Goal: Transaction & Acquisition: Purchase product/service

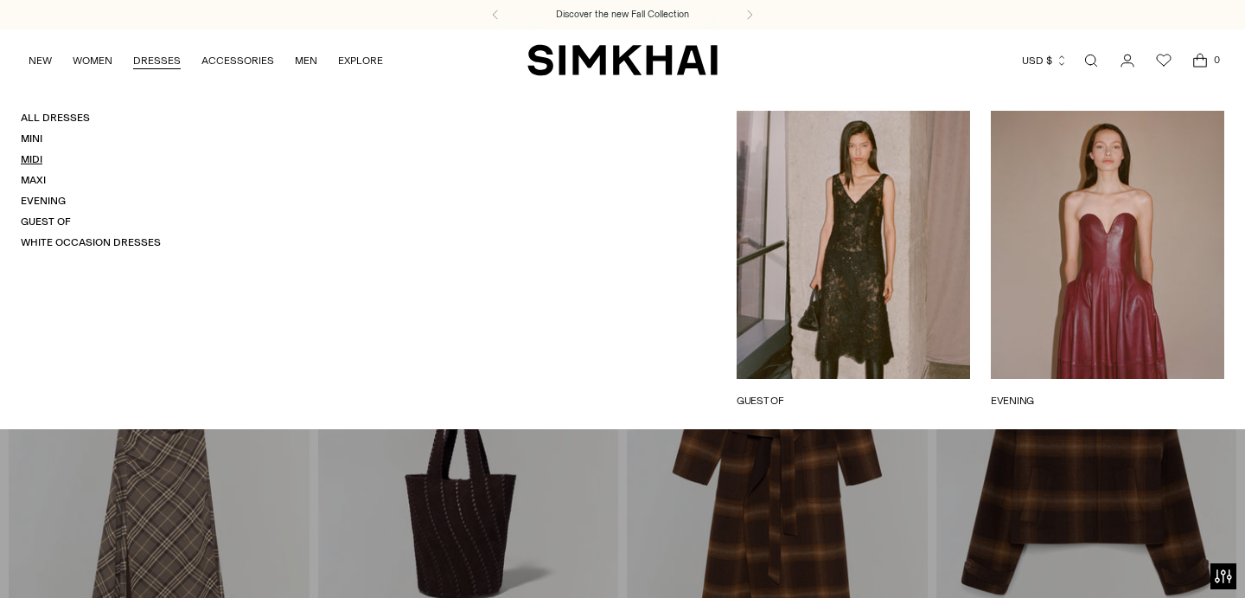
click at [40, 155] on link "Midi" at bounding box center [32, 159] width 22 height 12
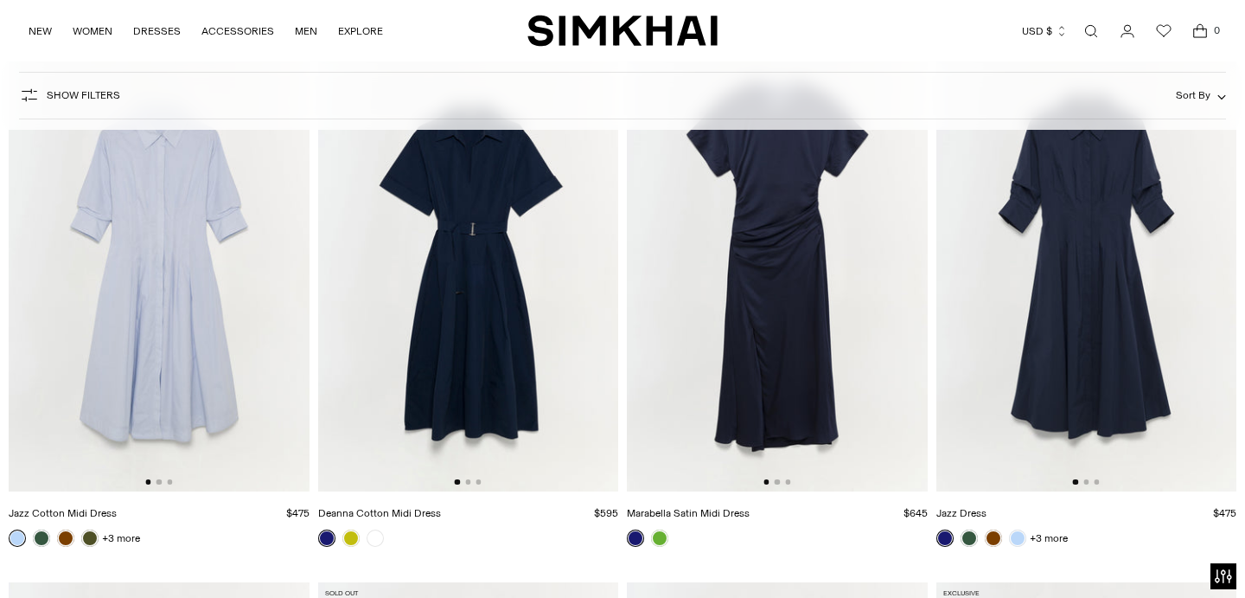
scroll to position [8851, 0]
click at [353, 535] on link at bounding box center [351, 536] width 17 height 17
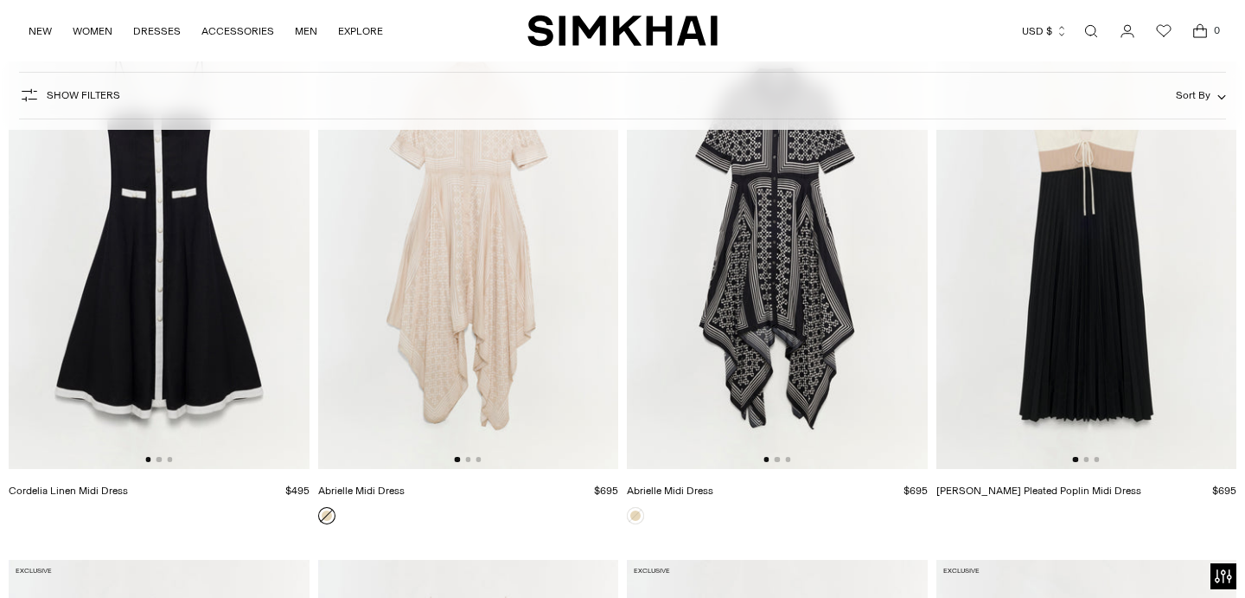
scroll to position [9408, 0]
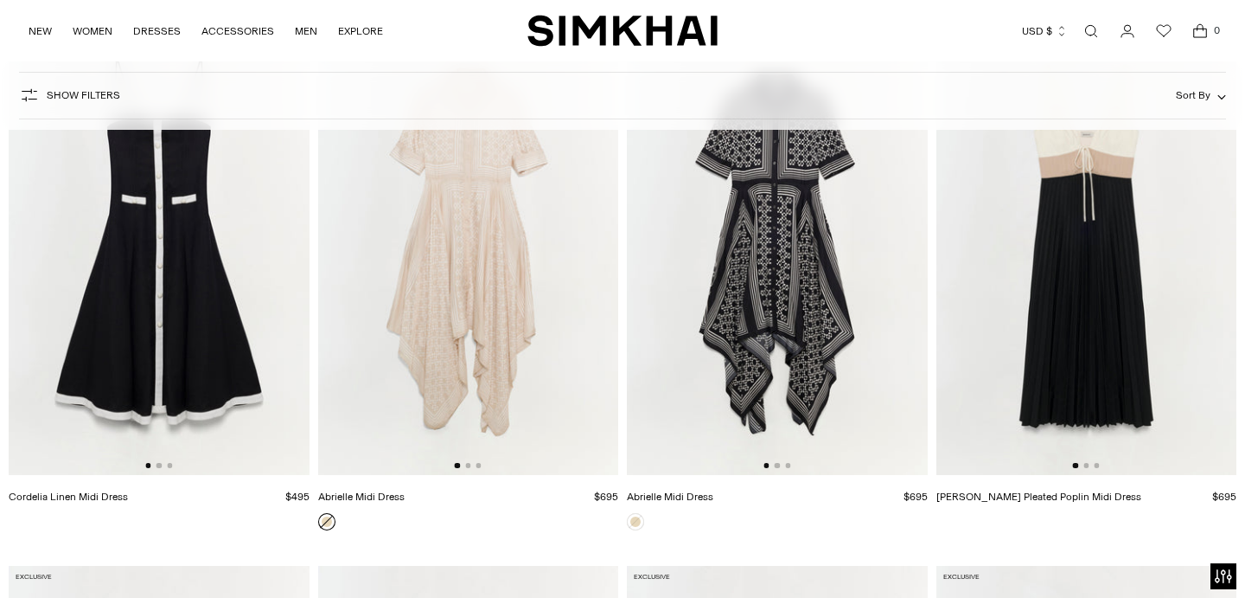
click at [246, 292] on img at bounding box center [159, 249] width 301 height 451
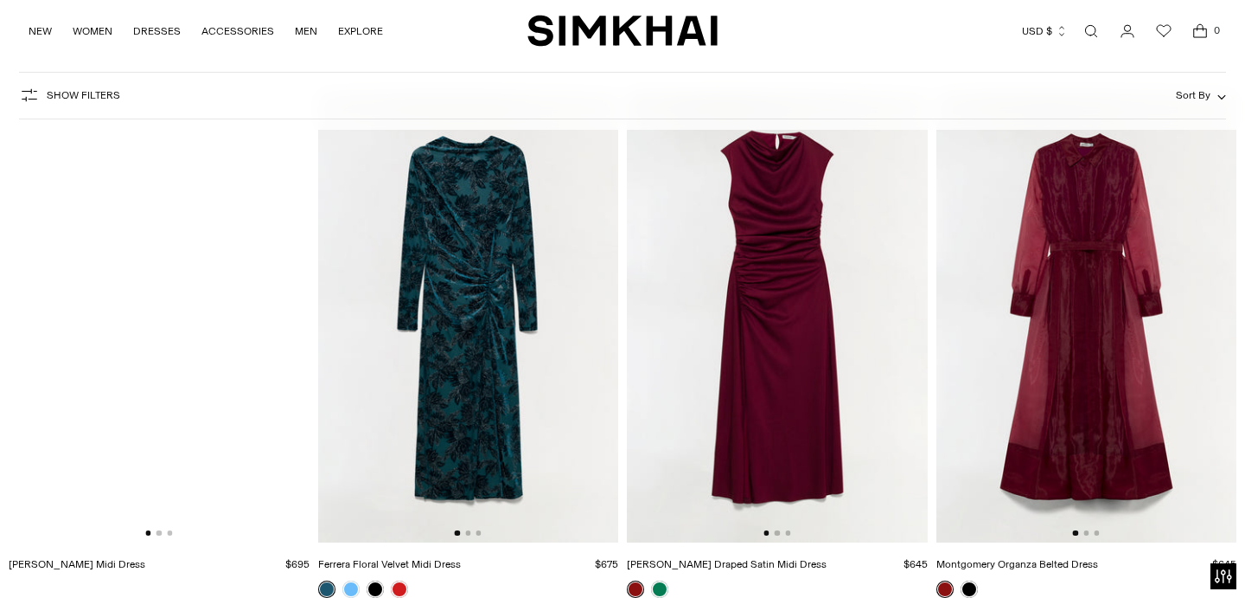
scroll to position [11494, 0]
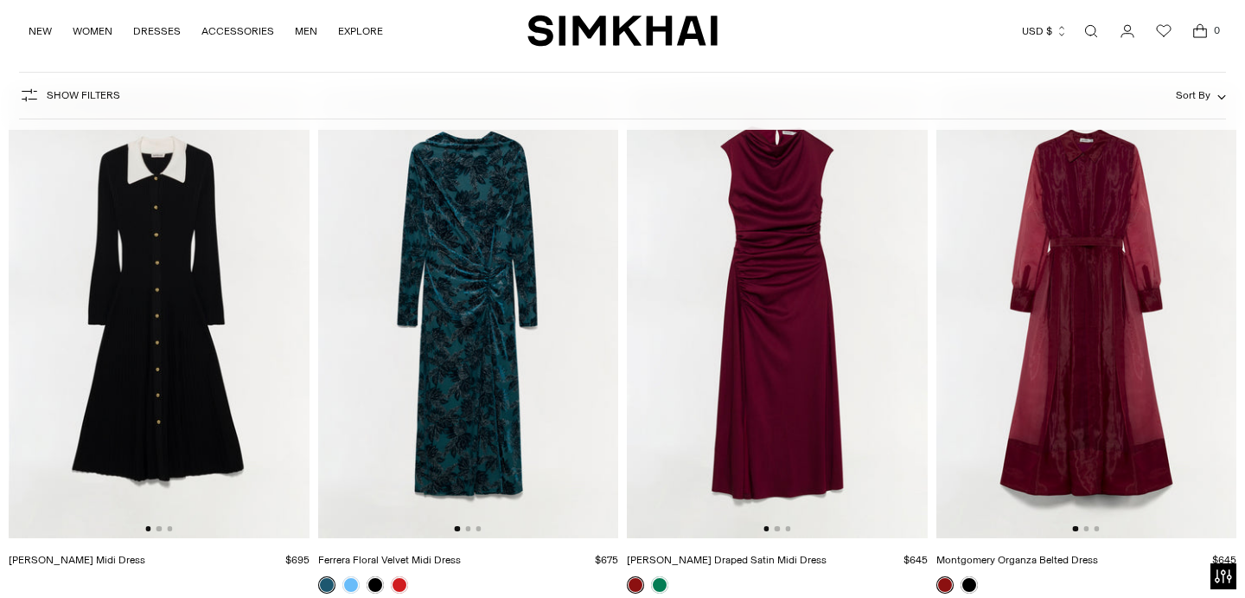
click at [1124, 380] on img at bounding box center [1087, 312] width 301 height 451
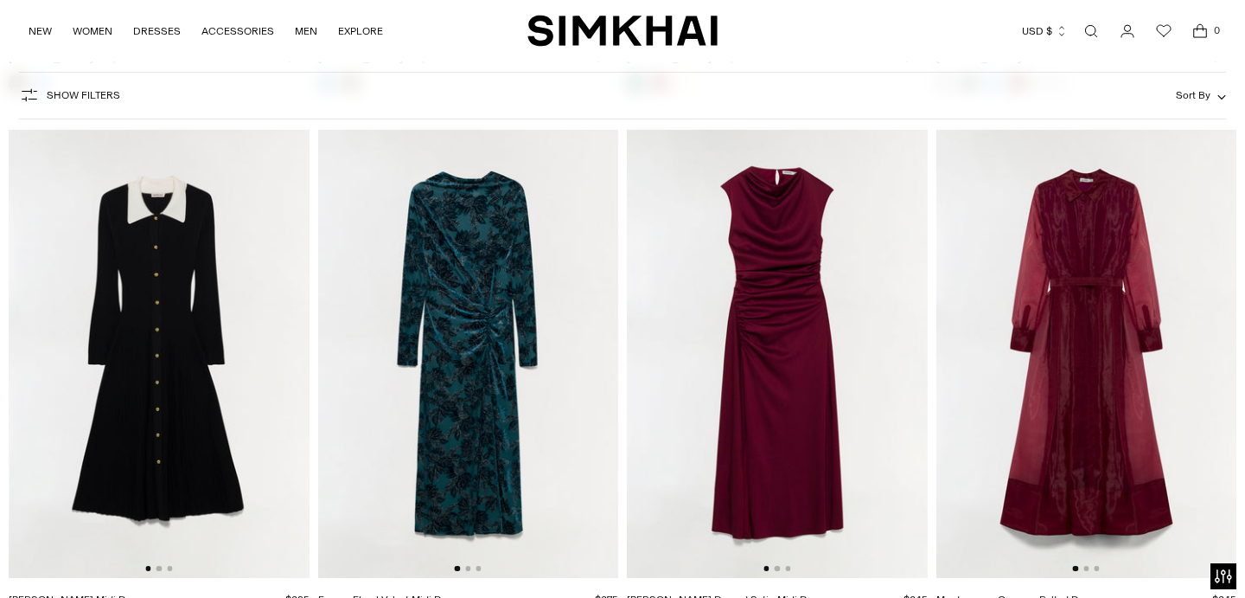
scroll to position [11440, 0]
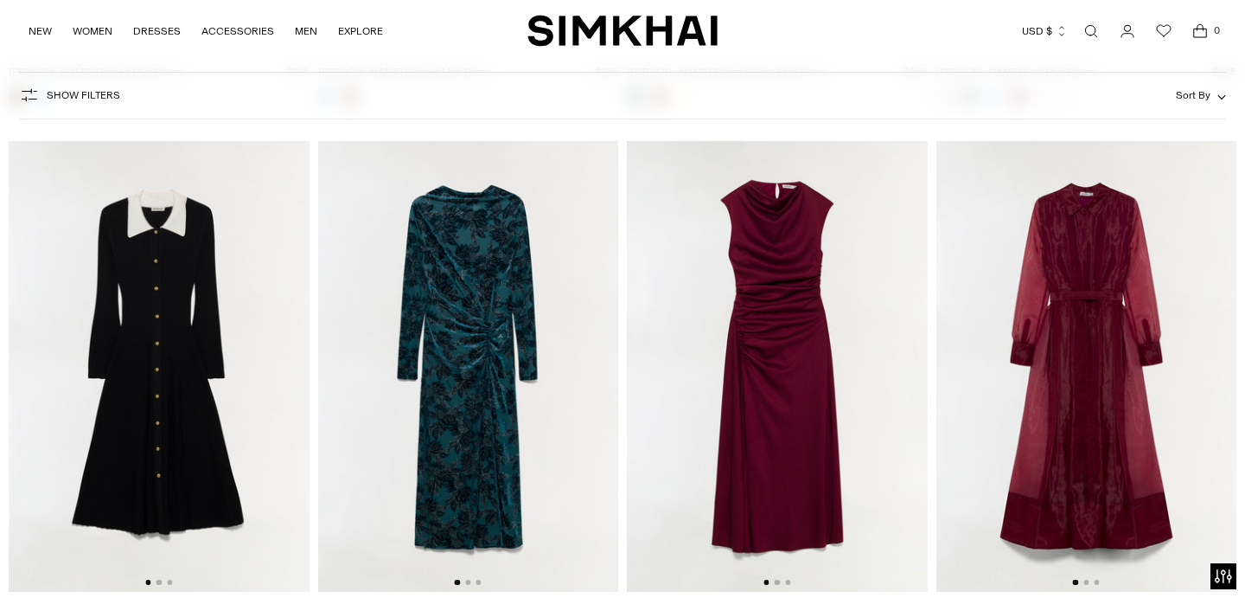
click at [150, 352] on img at bounding box center [159, 366] width 301 height 451
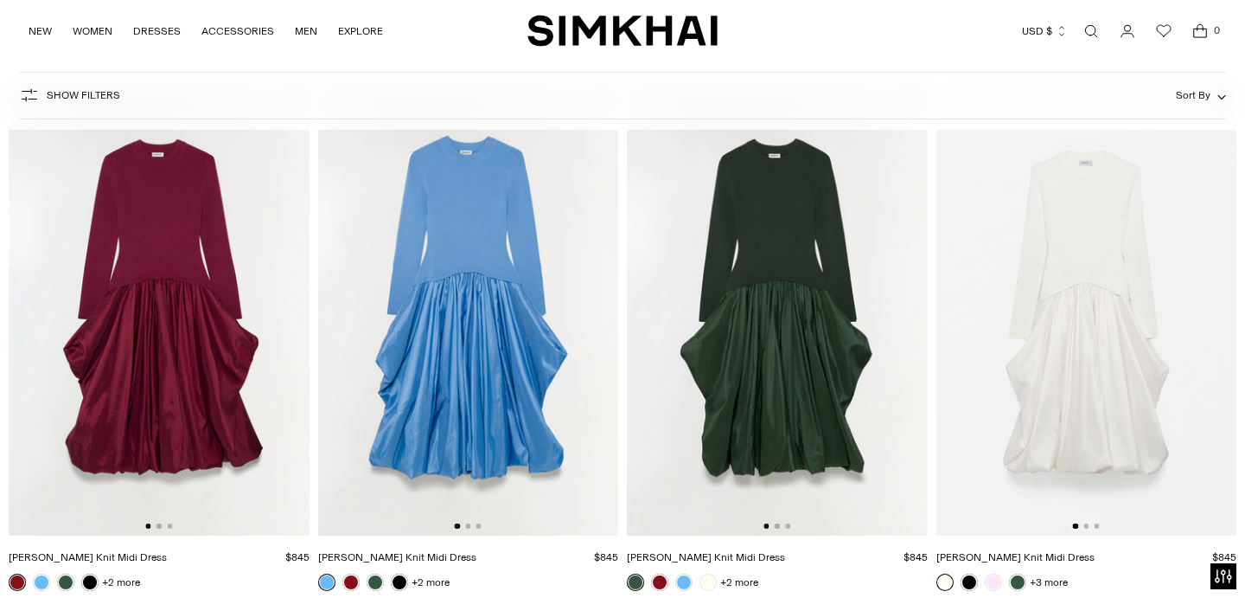
scroll to position [0, 0]
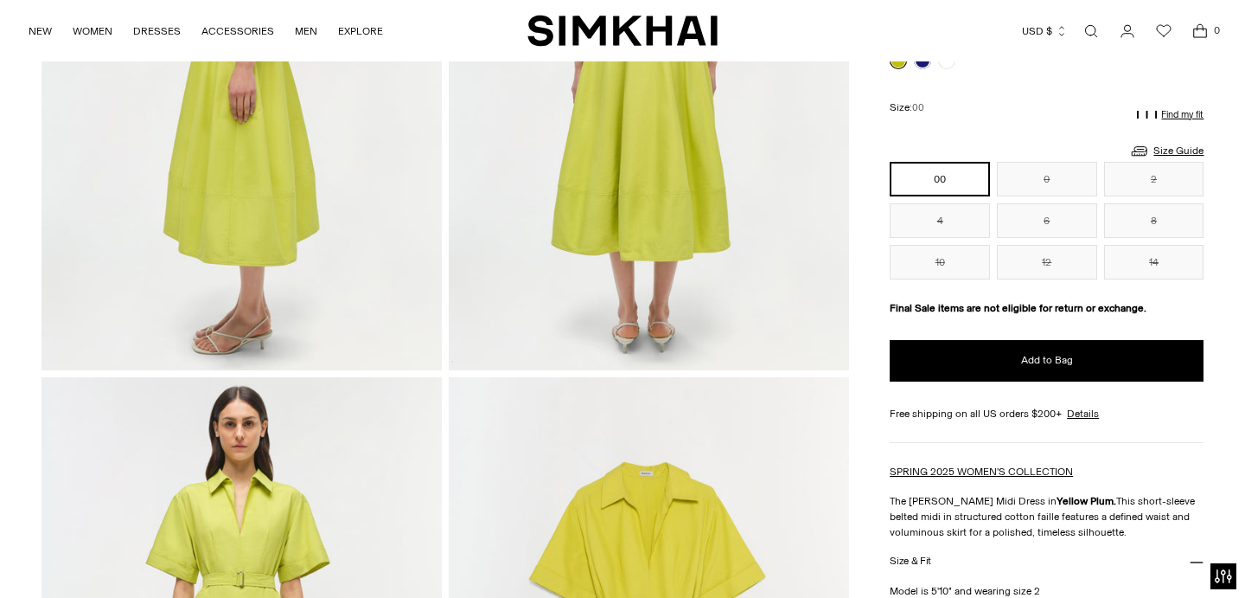
scroll to position [910, 0]
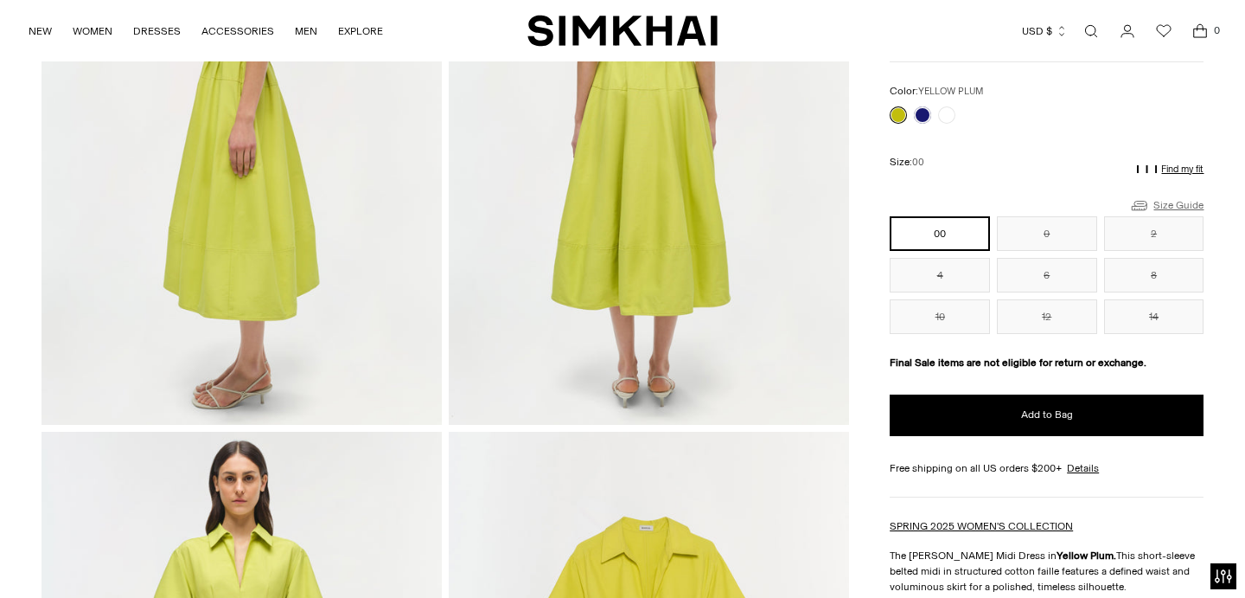
click at [1185, 205] on link "Size Guide" at bounding box center [1167, 206] width 74 height 22
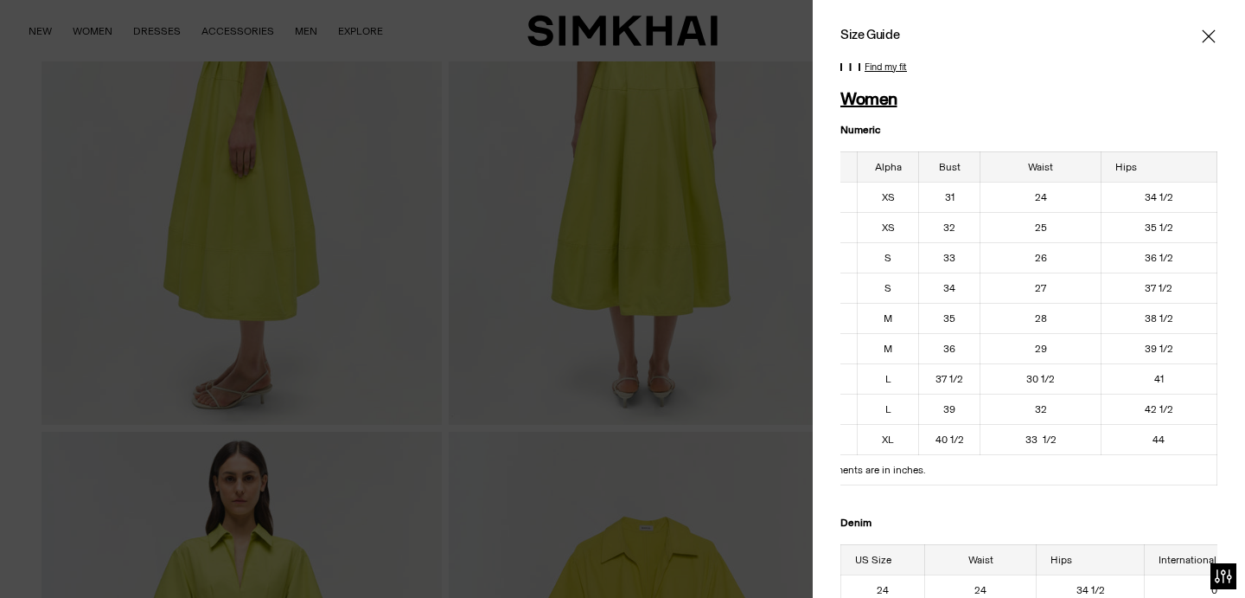
scroll to position [0, 0]
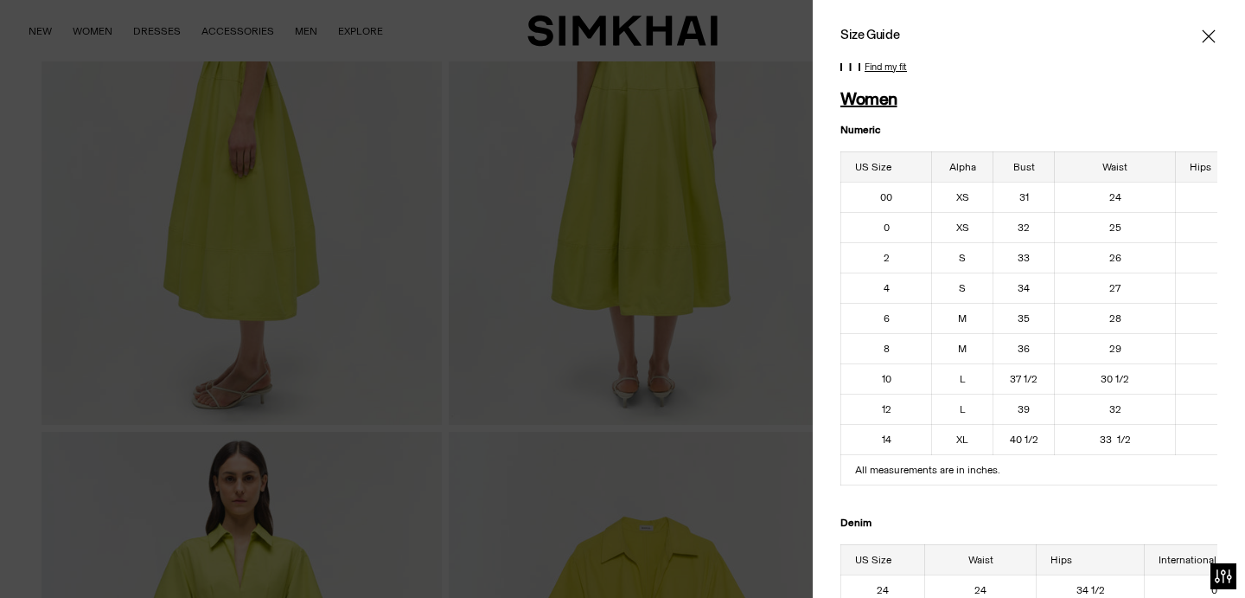
click at [1204, 36] on icon "Close" at bounding box center [1209, 36] width 14 height 17
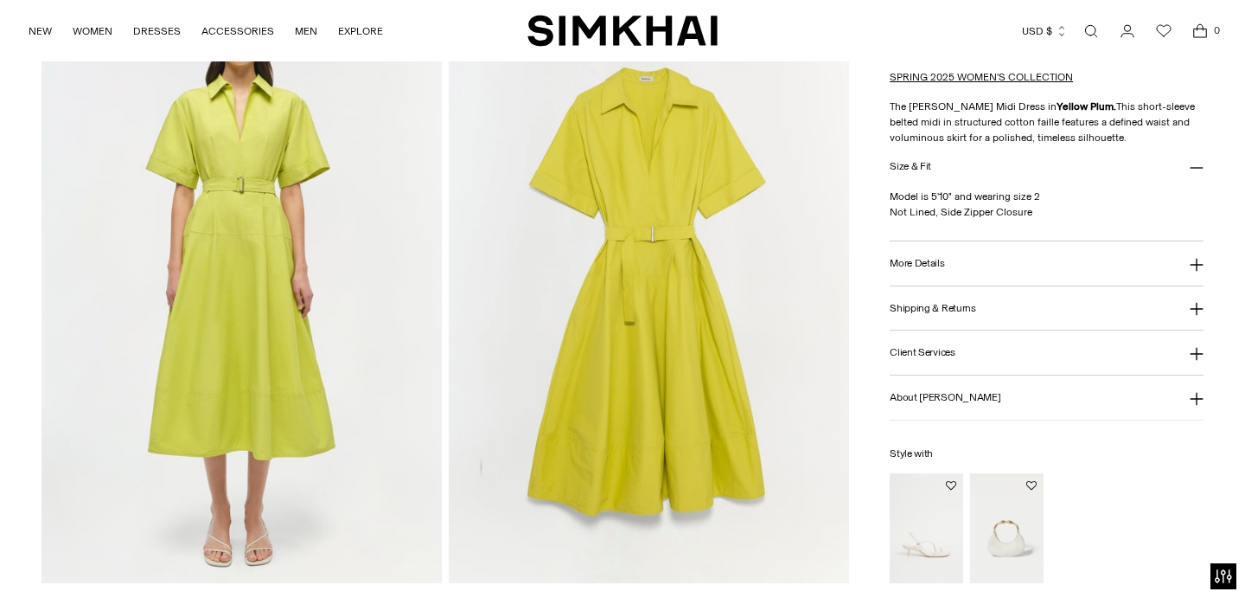
scroll to position [1378, 0]
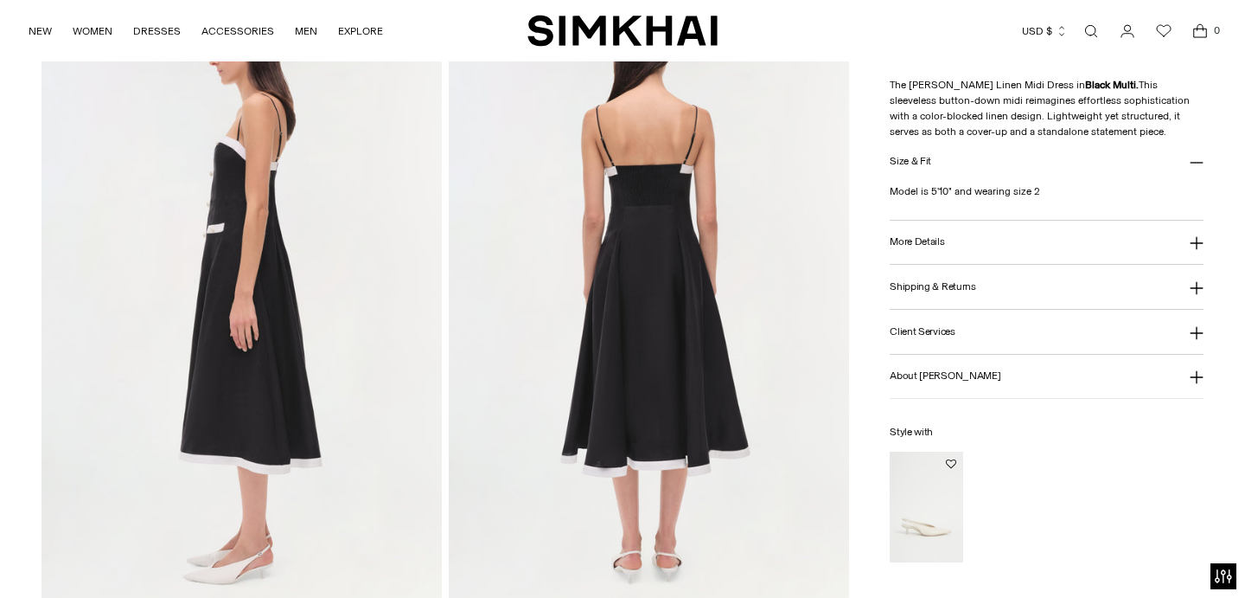
scroll to position [768, 0]
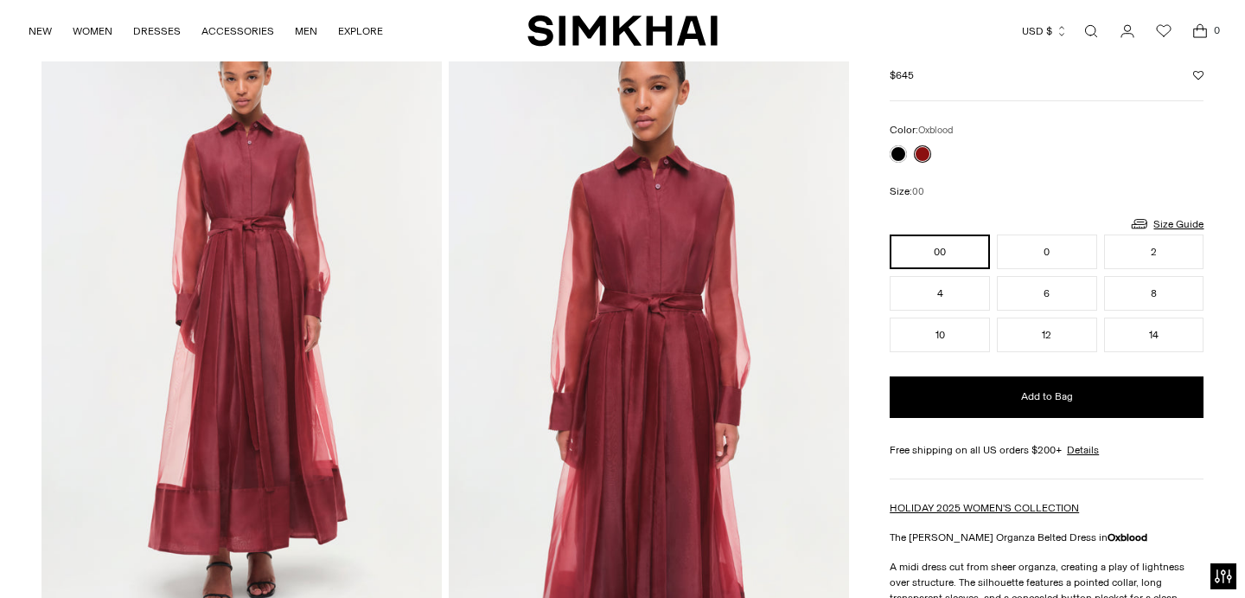
scroll to position [101, 0]
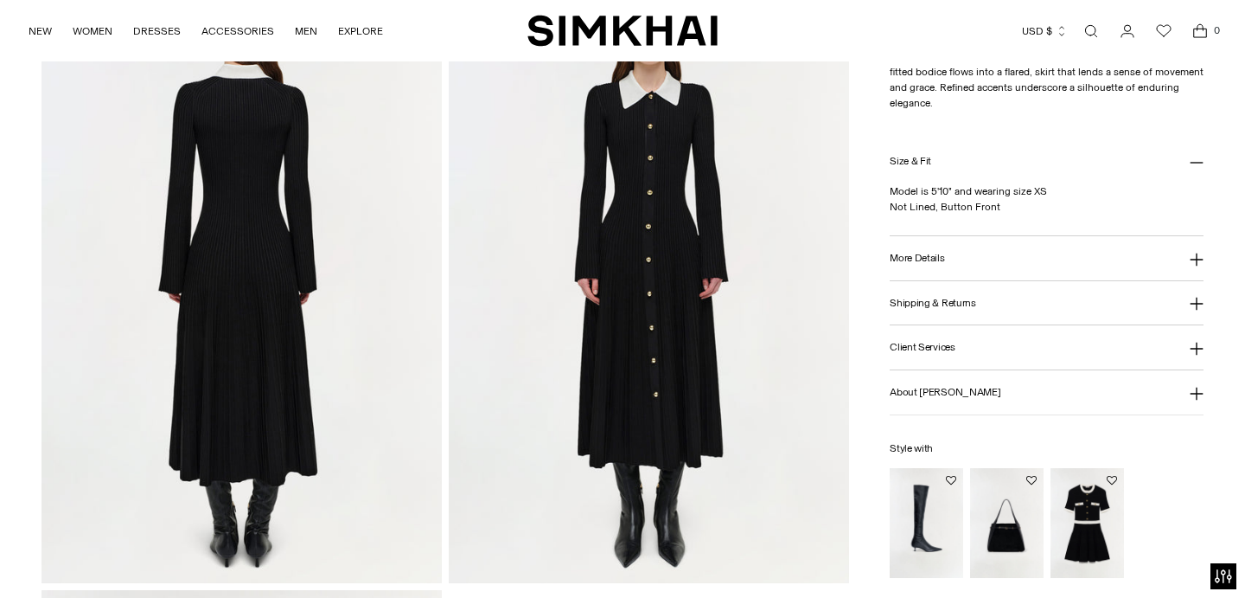
scroll to position [752, 0]
click at [635, 346] on img at bounding box center [649, 281] width 400 height 601
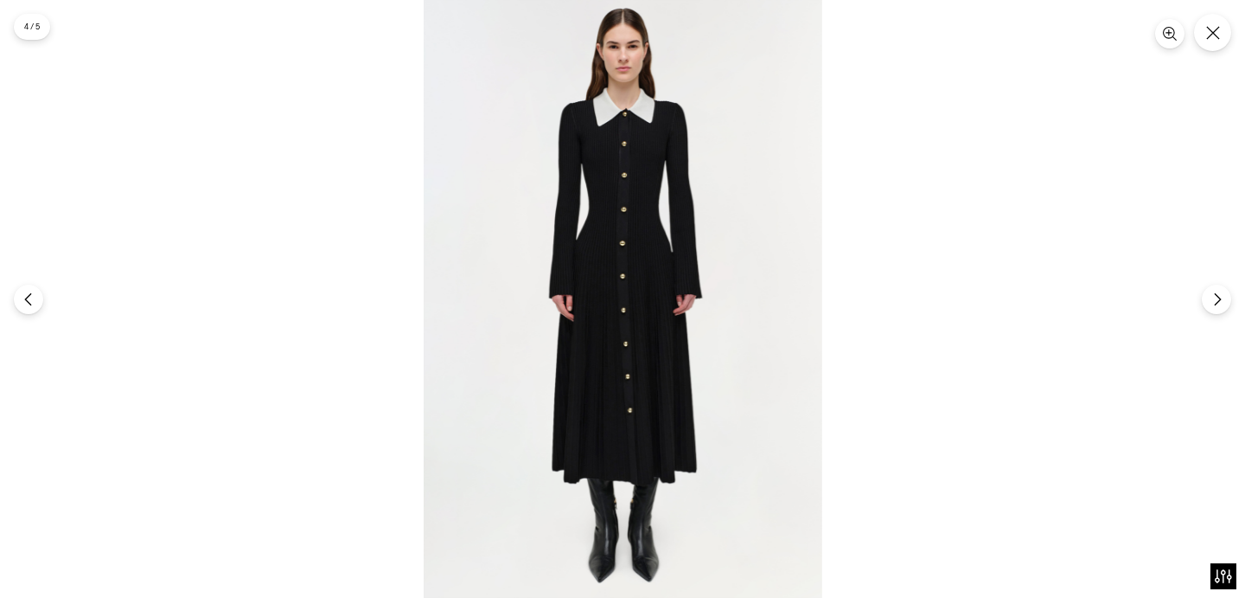
click at [600, 278] on img at bounding box center [623, 299] width 399 height 598
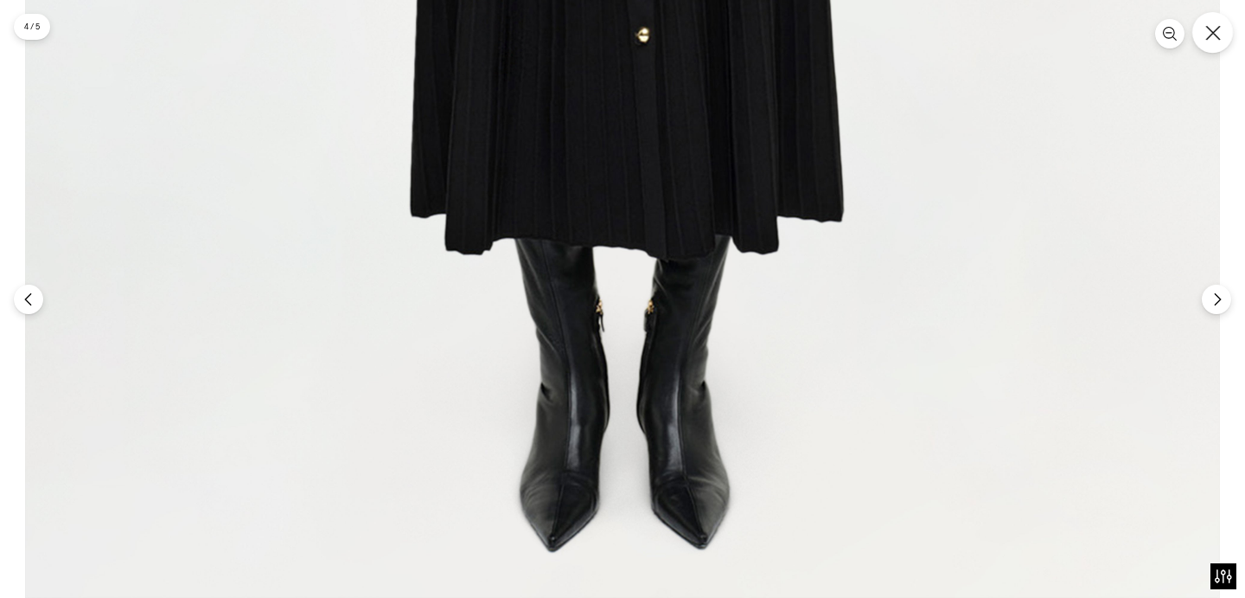
click at [1222, 38] on button "Close" at bounding box center [1213, 32] width 41 height 41
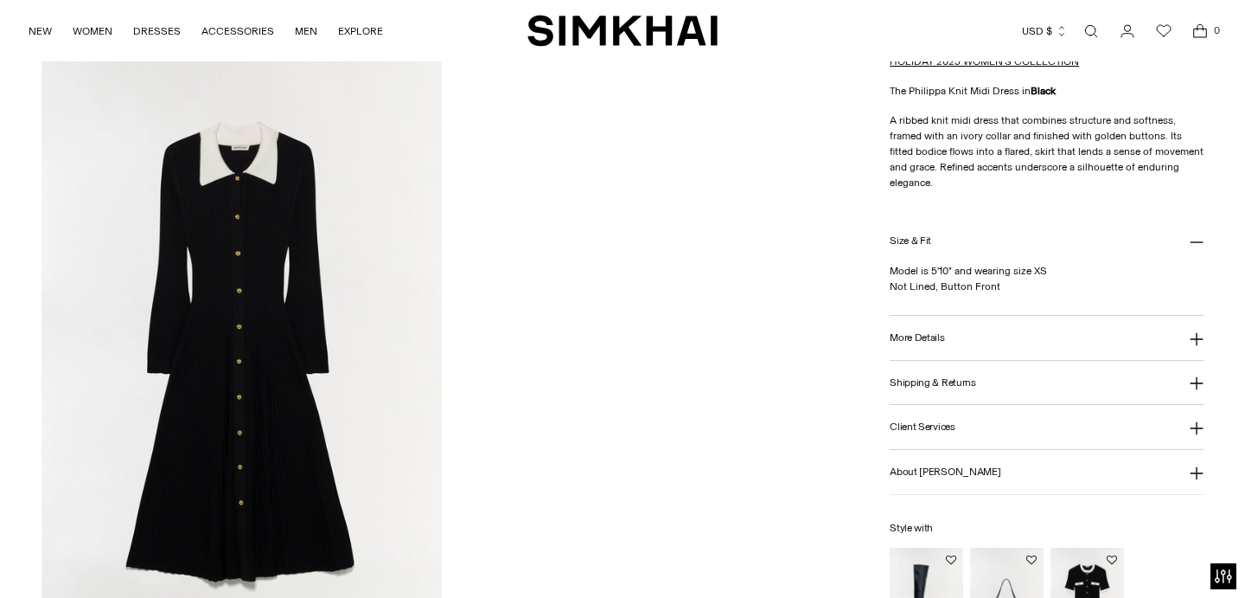
scroll to position [1196, 0]
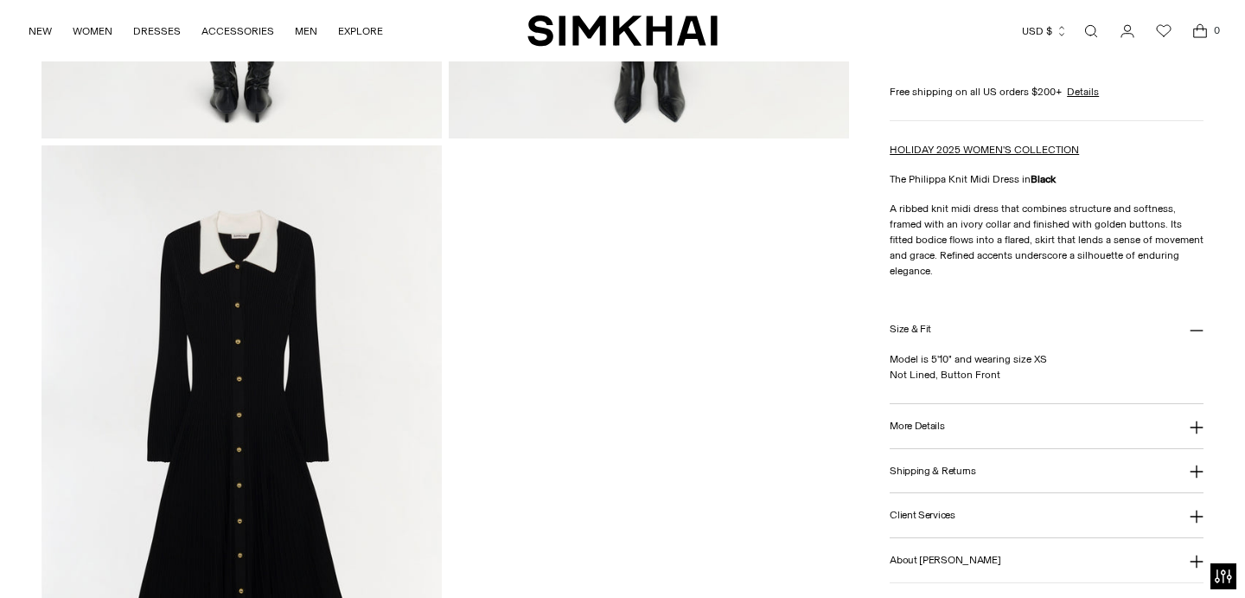
click at [1001, 426] on button "More Details" at bounding box center [1047, 426] width 314 height 44
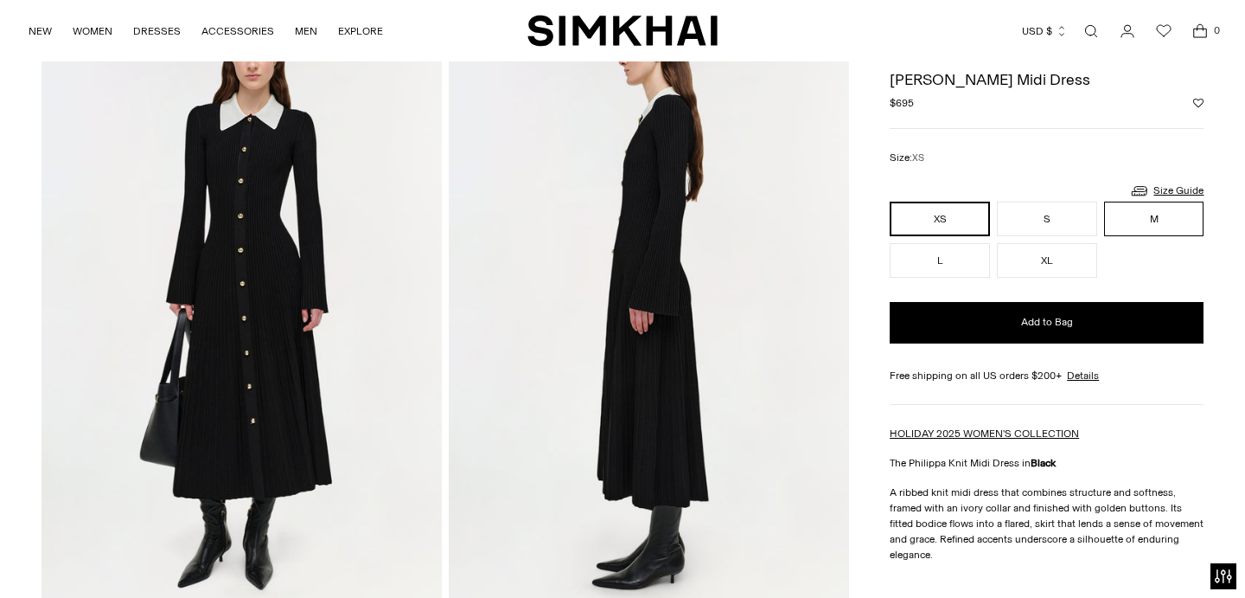
scroll to position [96, 0]
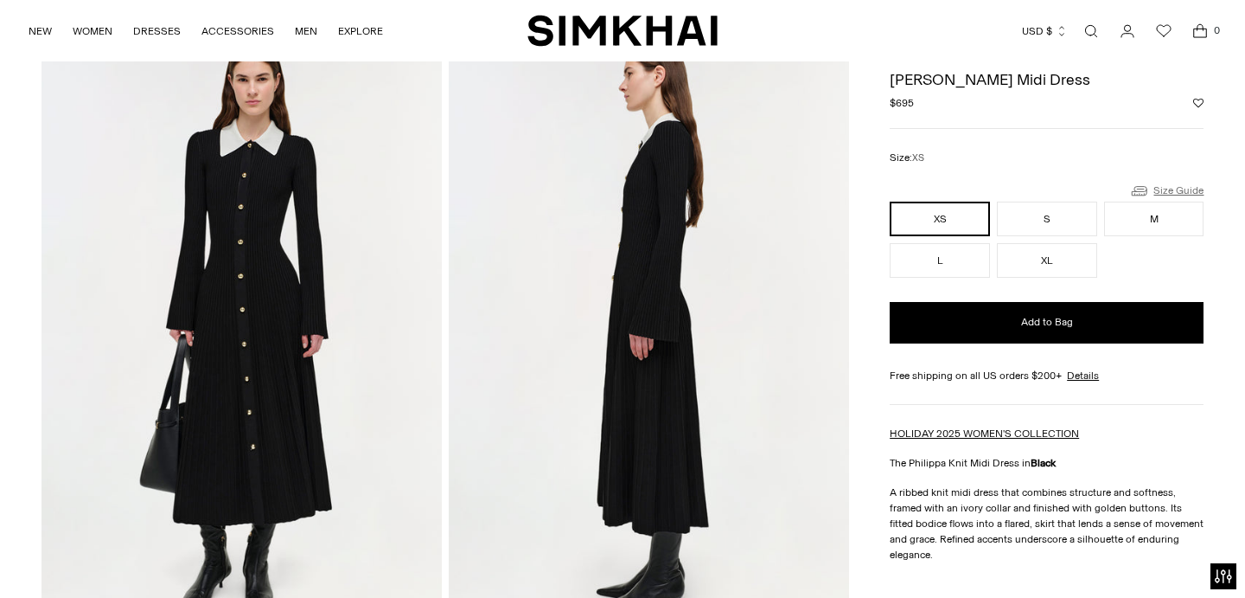
click at [1187, 191] on link "Size Guide" at bounding box center [1167, 191] width 74 height 22
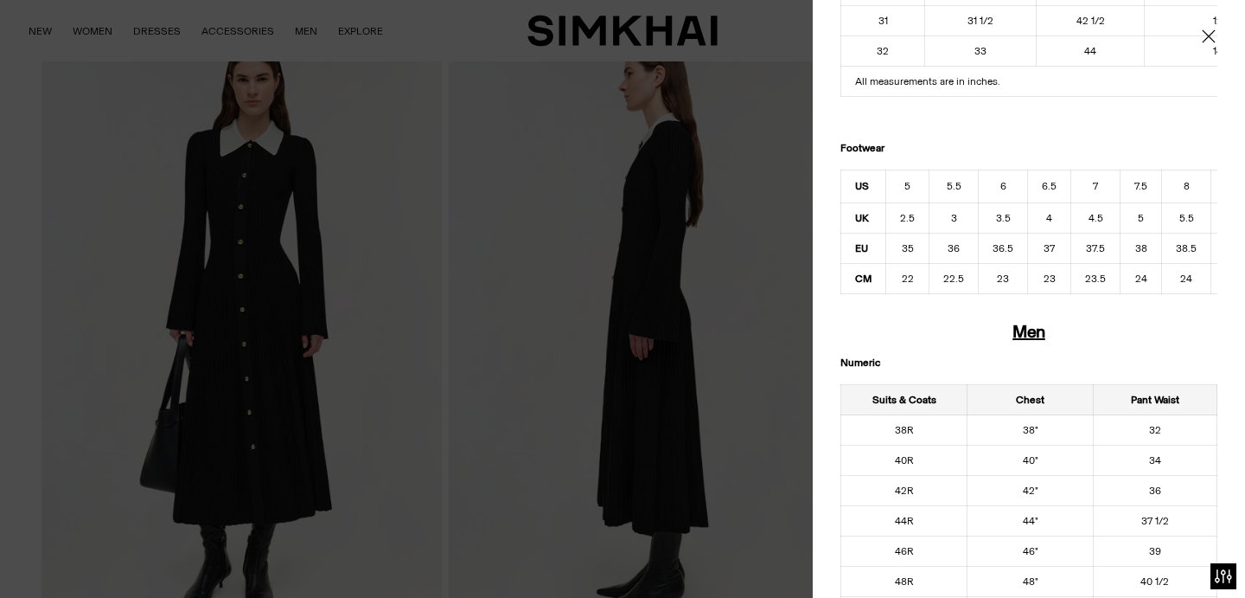
scroll to position [0, 0]
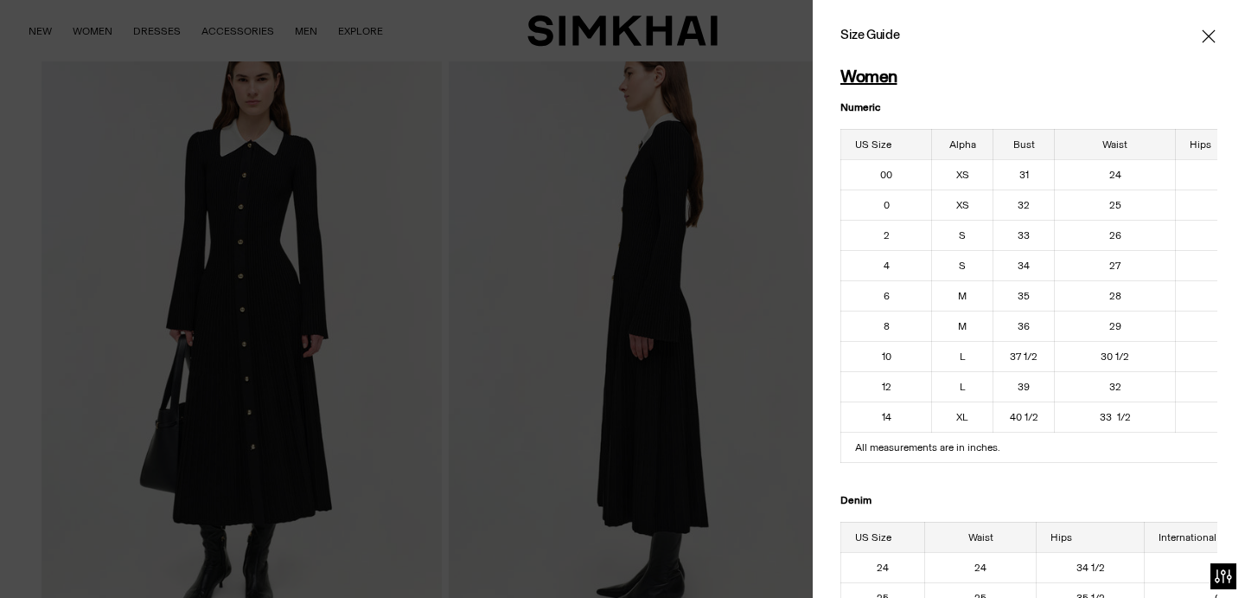
click at [1207, 36] on icon "Close" at bounding box center [1209, 36] width 14 height 17
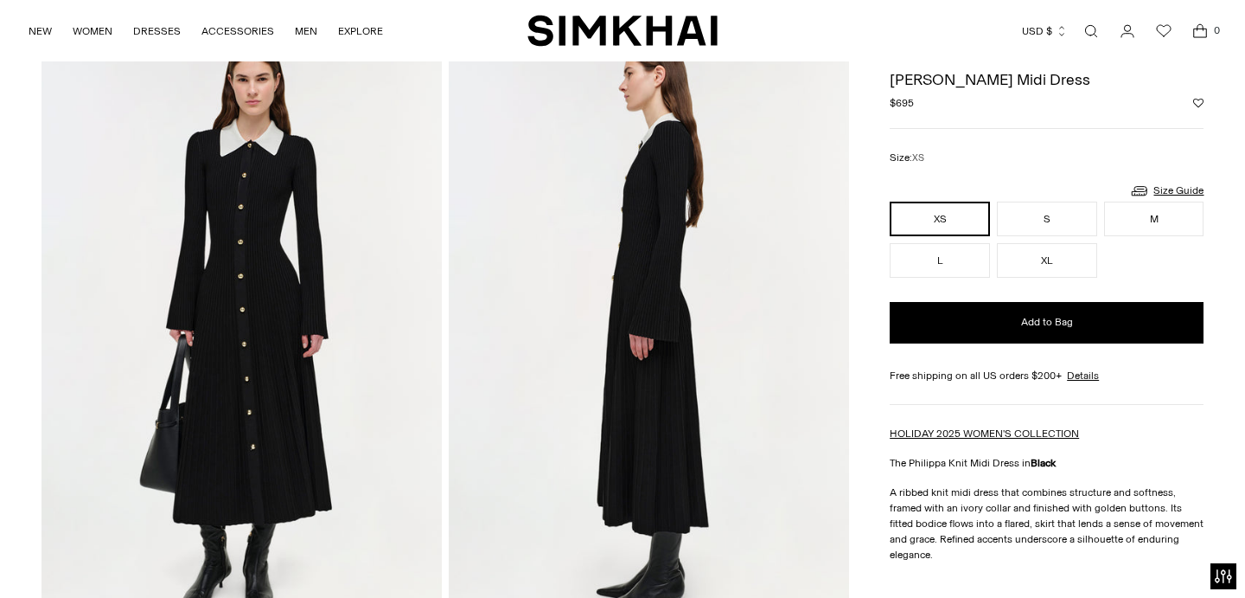
click at [208, 227] on img at bounding box center [242, 329] width 400 height 601
